Goal: Task Accomplishment & Management: Manage account settings

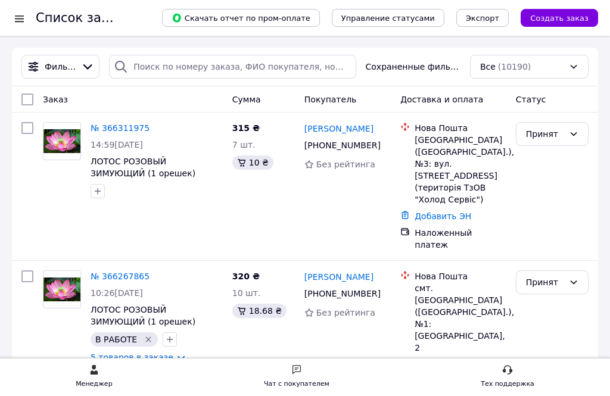
click at [114, 133] on link "№ 366311975" at bounding box center [120, 128] width 59 height 10
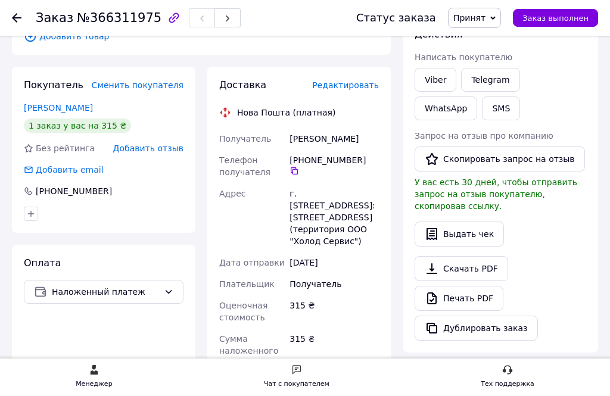
scroll to position [219, 0]
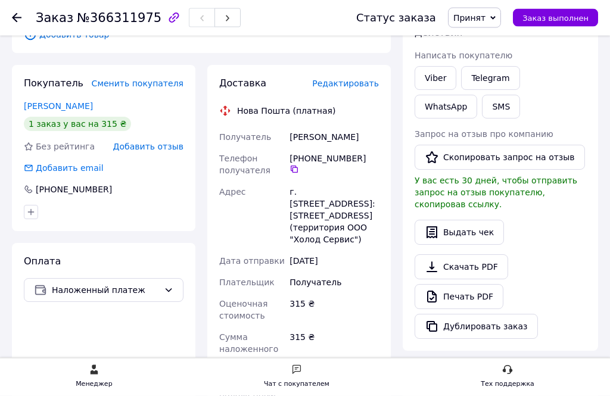
click at [444, 79] on link "Viber" at bounding box center [436, 79] width 42 height 24
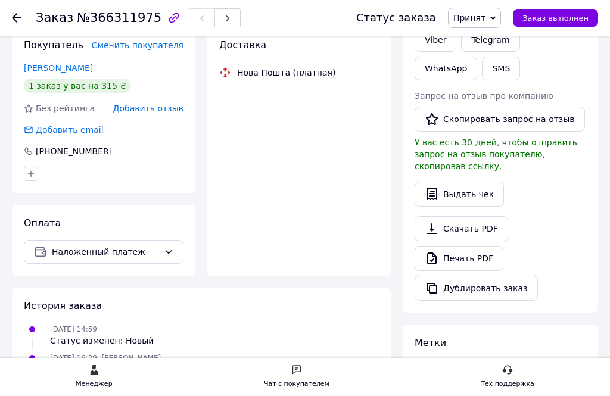
scroll to position [495, 0]
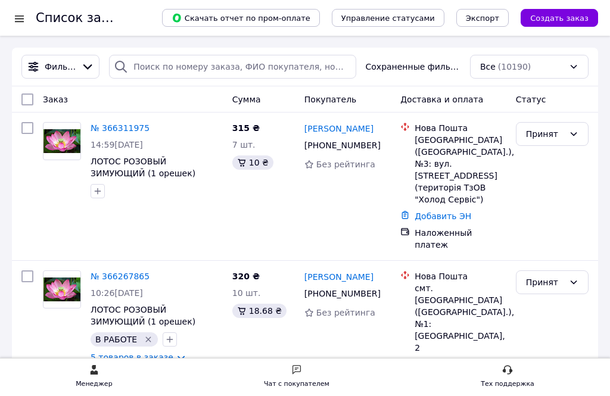
scroll to position [1, 0]
click at [137, 271] on link "№ 366267865" at bounding box center [120, 276] width 59 height 10
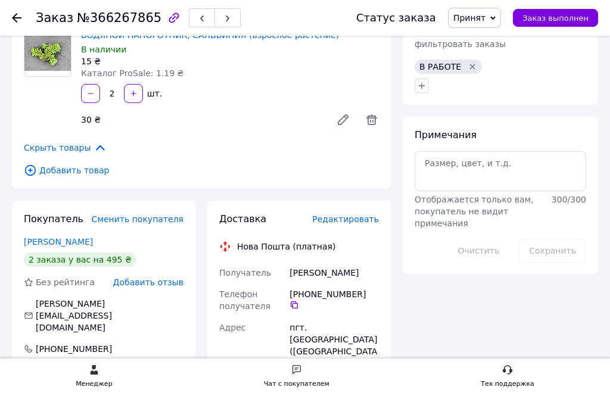
scroll to position [599, 0]
click at [82, 172] on span "Добавить товар" at bounding box center [201, 170] width 355 height 13
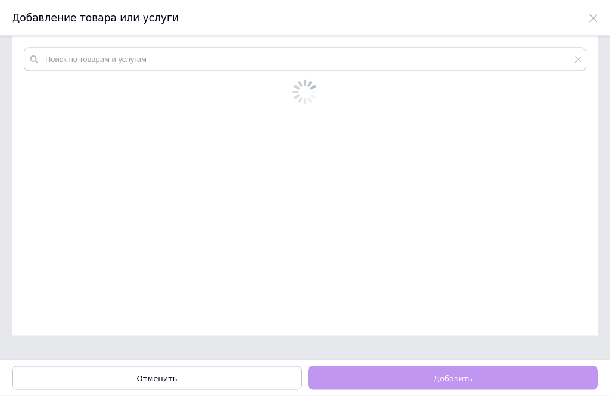
scroll to position [0, 0]
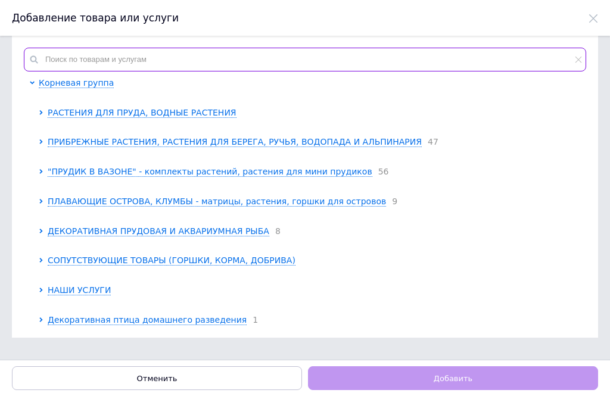
click at [367, 70] on input "text" at bounding box center [305, 60] width 562 height 24
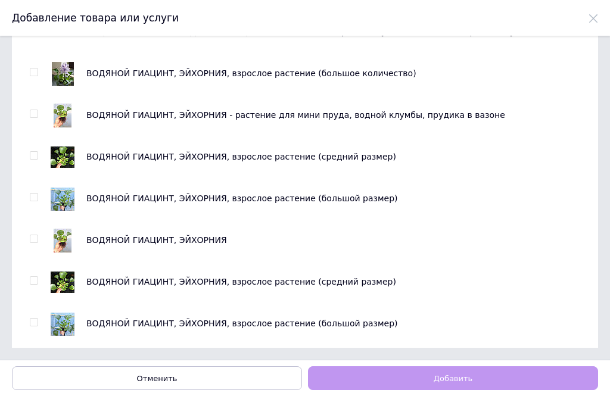
scroll to position [57, 0]
type input "Ейх"
click at [35, 118] on input "checkbox" at bounding box center [34, 114] width 8 height 8
checkbox input "true"
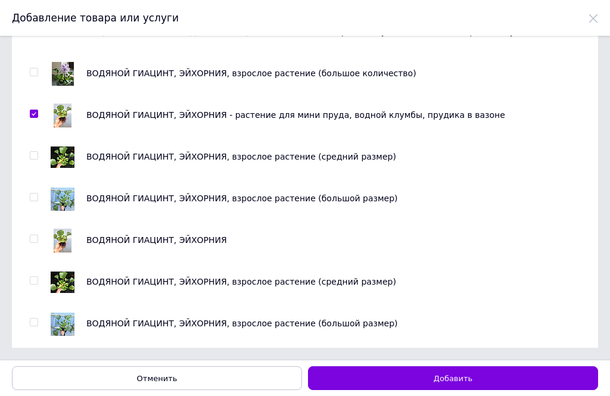
click at [461, 374] on span "Добавить" at bounding box center [453, 378] width 39 height 9
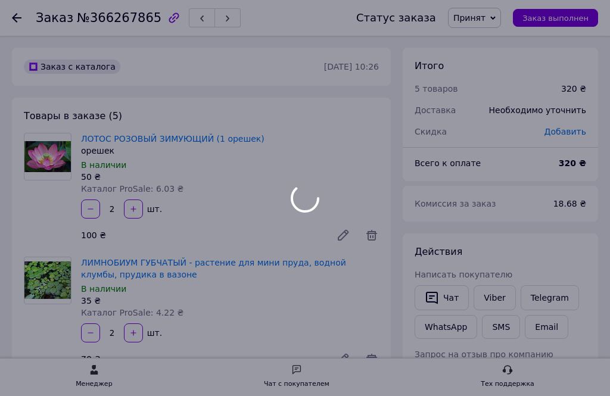
scroll to position [599, 0]
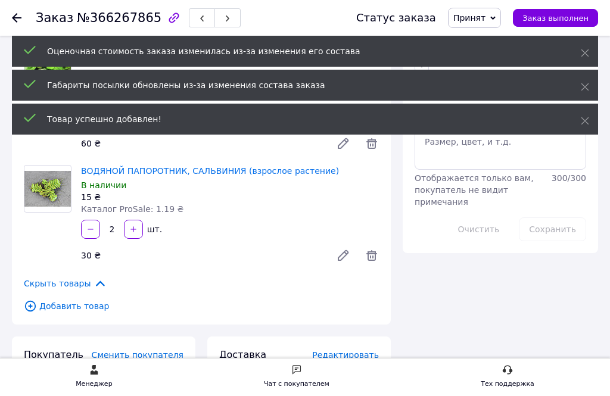
type input "1"
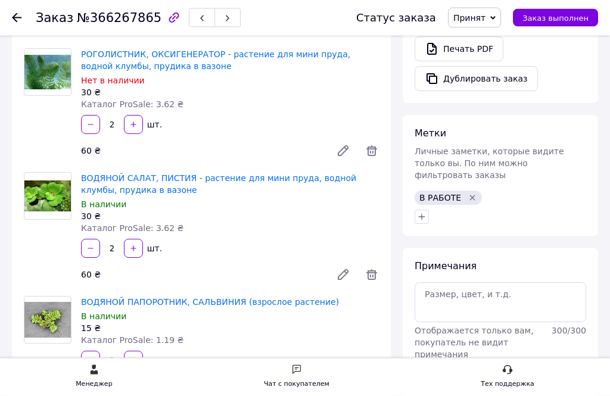
click at [472, 194] on icon "Удалить метку" at bounding box center [473, 199] width 10 height 10
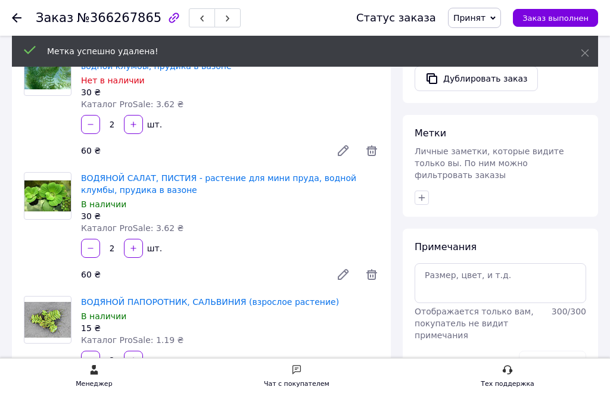
click at [426, 191] on button "button" at bounding box center [422, 198] width 14 height 14
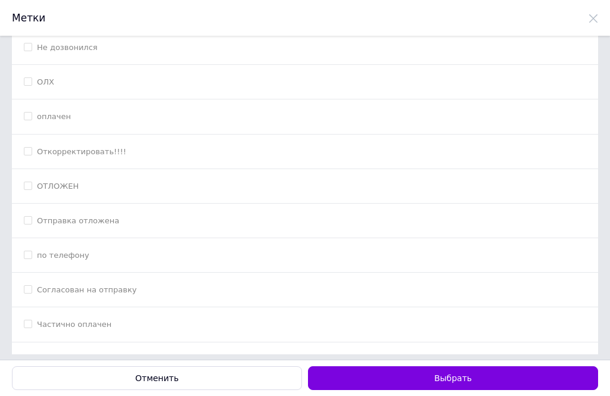
scroll to position [215, 0]
click at [32, 285] on input "Согласован на отправку" at bounding box center [28, 289] width 8 height 8
checkbox input "true"
click at [463, 375] on button "Выбрать" at bounding box center [453, 378] width 290 height 24
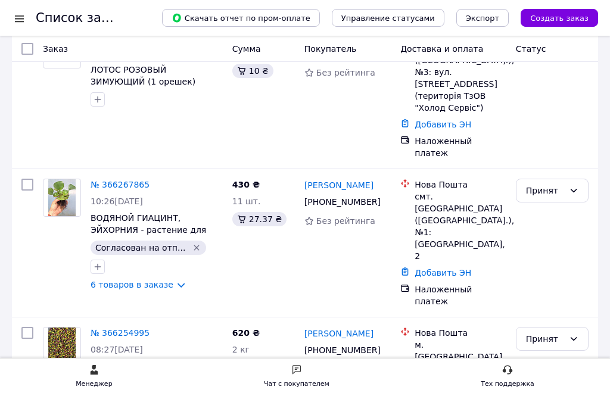
scroll to position [91, 0]
